Goal: Information Seeking & Learning: Learn about a topic

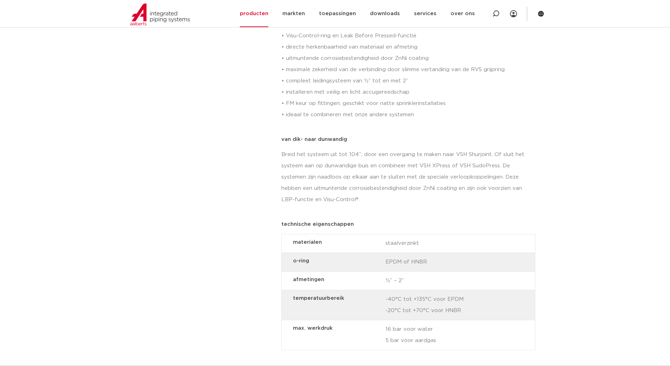
scroll to position [422, 0]
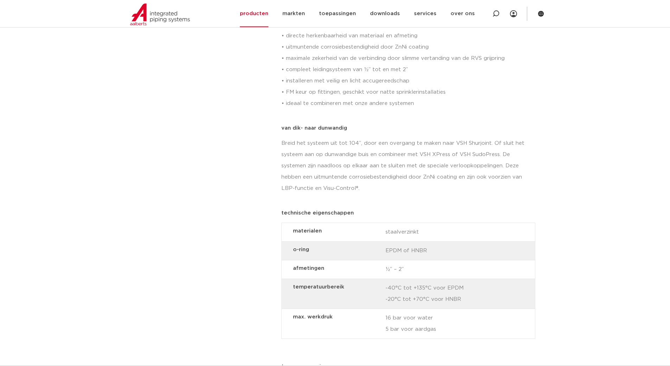
drag, startPoint x: 386, startPoint y: 251, endPoint x: 427, endPoint y: 253, distance: 41.6
click at [427, 253] on div "o-ring EPDM of HNBR" at bounding box center [408, 250] width 253 height 19
click at [430, 250] on div "o-ring EPDM of HNBR" at bounding box center [408, 250] width 253 height 19
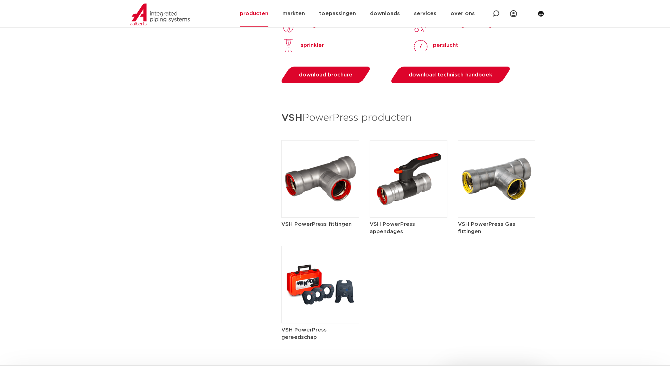
scroll to position [774, 0]
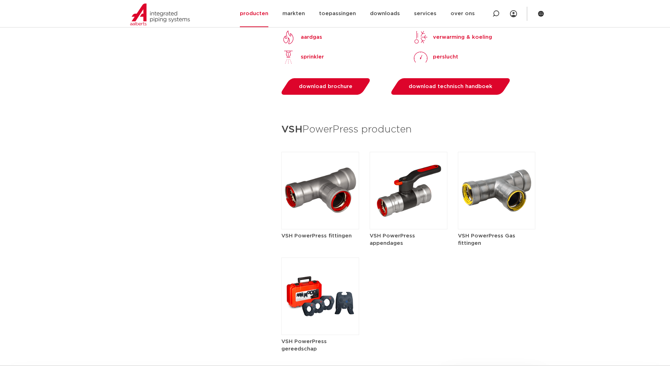
click at [324, 235] on h5 "VSH PowerPress fittingen" at bounding box center [320, 235] width 78 height 7
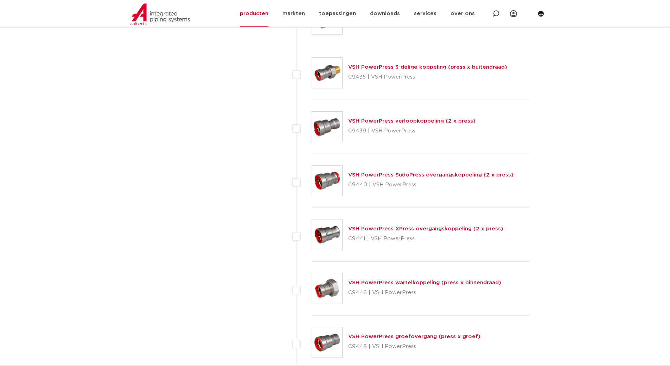
scroll to position [880, 0]
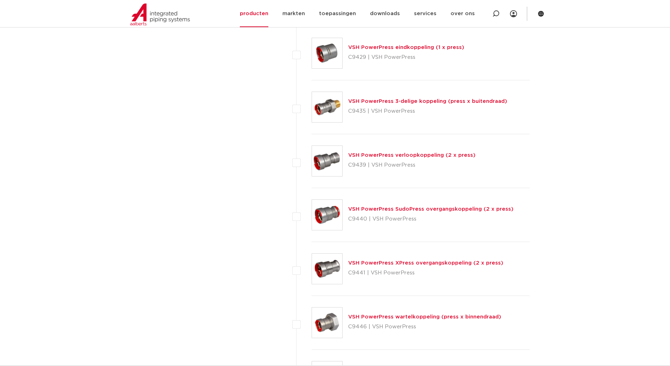
click at [312, 103] on label at bounding box center [312, 103] width 0 height 0
checkbox input "true"
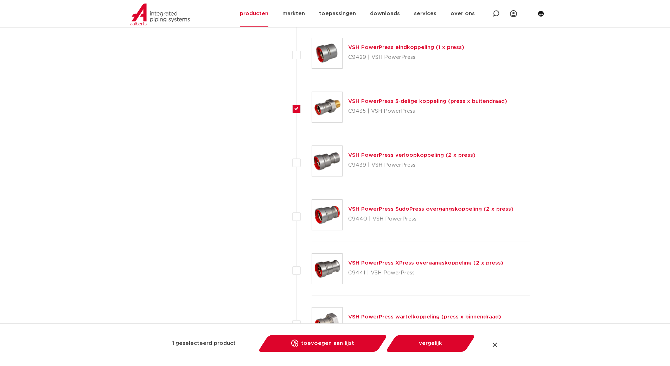
click at [391, 100] on link "VSH PowerPress 3-delige koppeling (press x buitendraad)" at bounding box center [427, 101] width 159 height 5
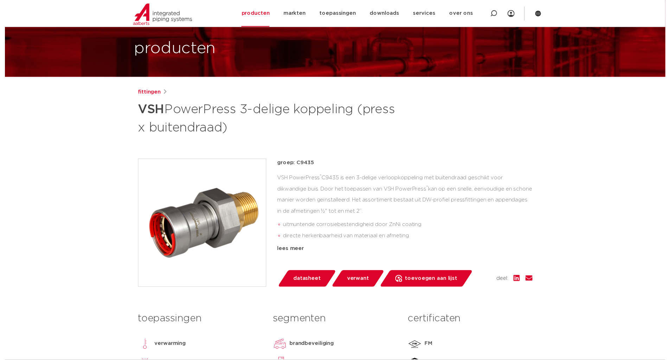
scroll to position [70, 0]
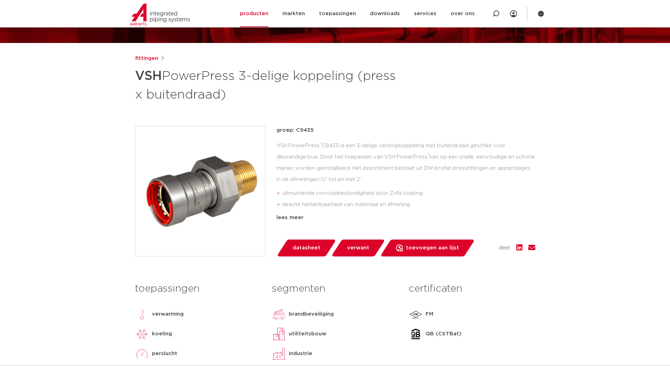
click at [308, 247] on span "datasheet" at bounding box center [307, 247] width 28 height 11
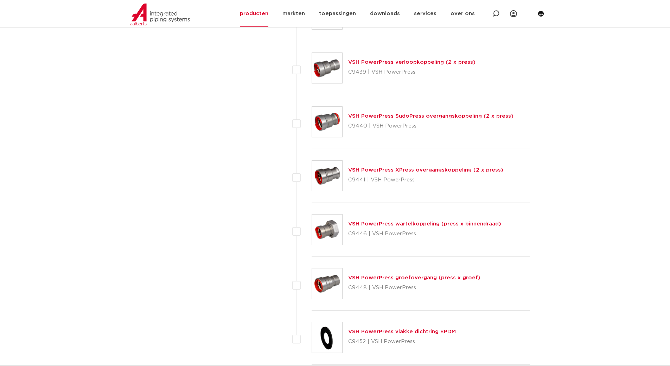
scroll to position [985, 0]
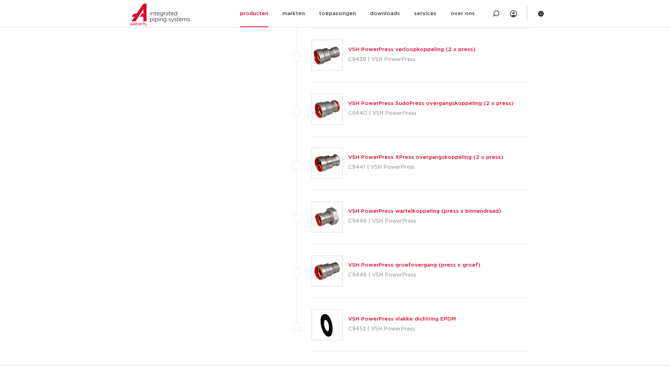
click at [397, 266] on link "VSH PowerPress groefovergang (press x groef)" at bounding box center [414, 264] width 132 height 5
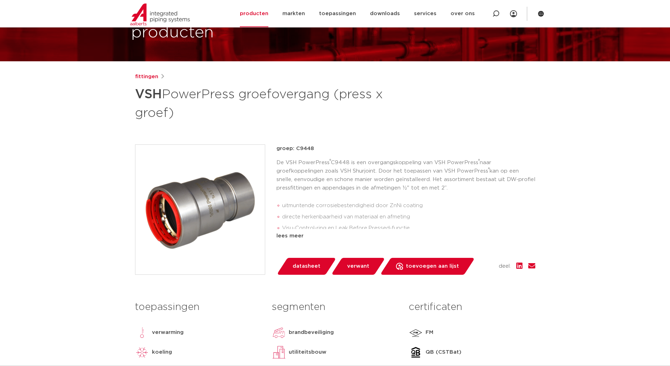
scroll to position [70, 0]
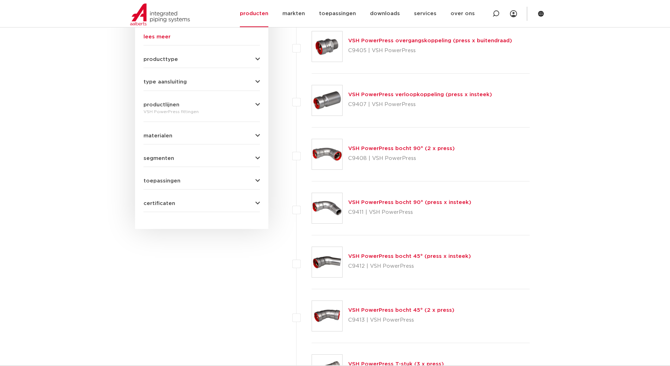
scroll to position [281, 0]
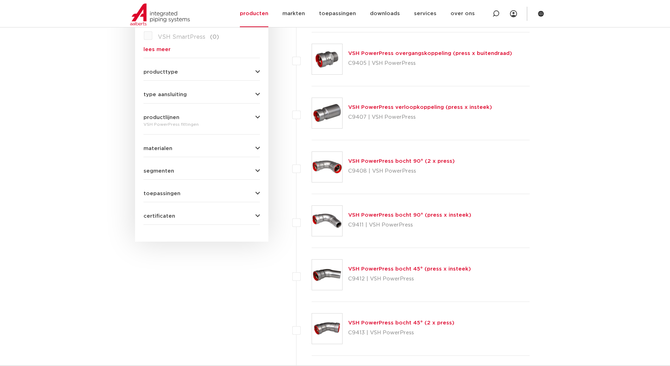
click at [399, 56] on link "VSH PowerPress overgangskoppeling (press x buitendraad)" at bounding box center [430, 53] width 164 height 5
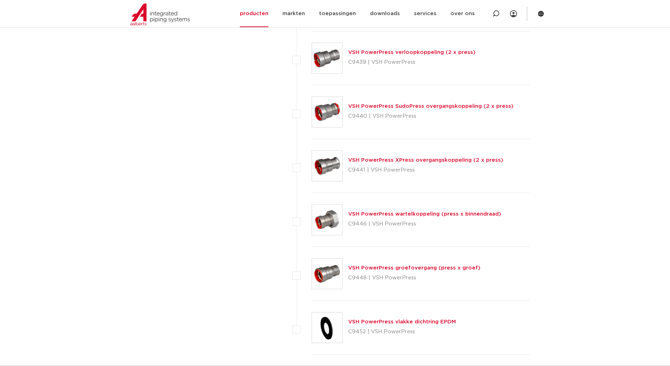
scroll to position [994, 0]
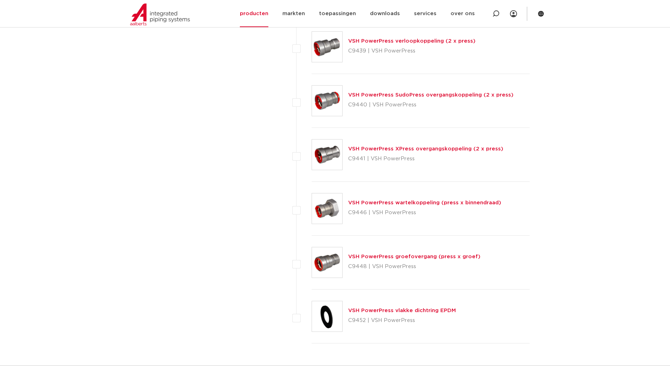
click at [416, 257] on link "VSH PowerPress groefovergang (press x groef)" at bounding box center [414, 256] width 132 height 5
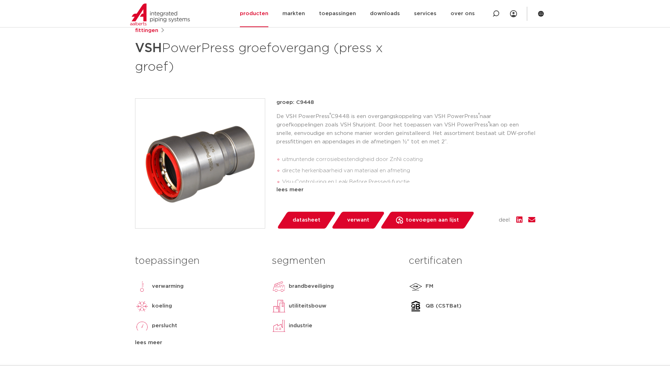
scroll to position [106, 0]
